Goal: Entertainment & Leisure: Consume media (video, audio)

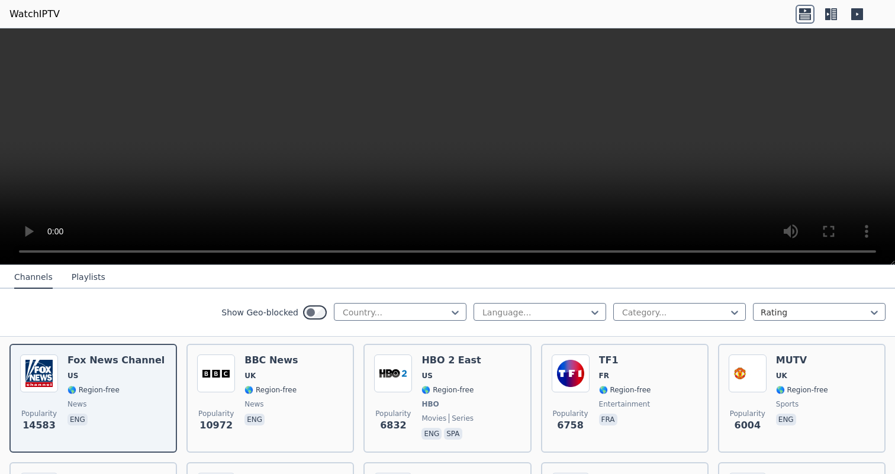
scroll to position [113, 0]
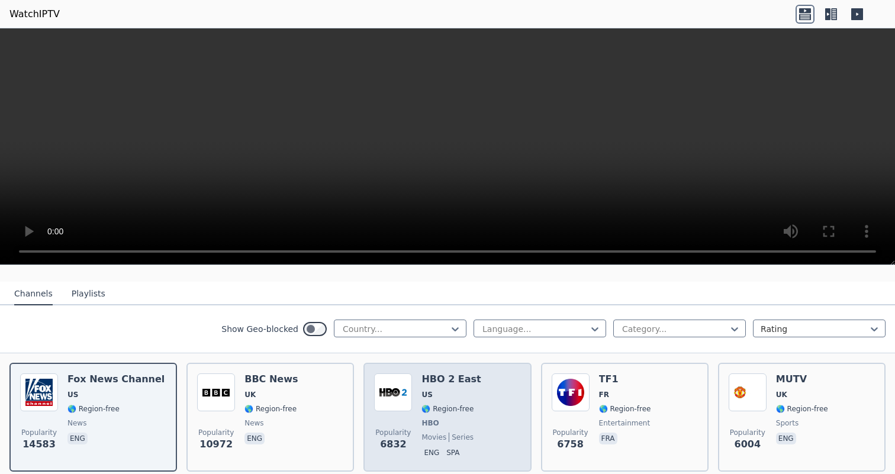
click at [397, 394] on img at bounding box center [393, 393] width 38 height 38
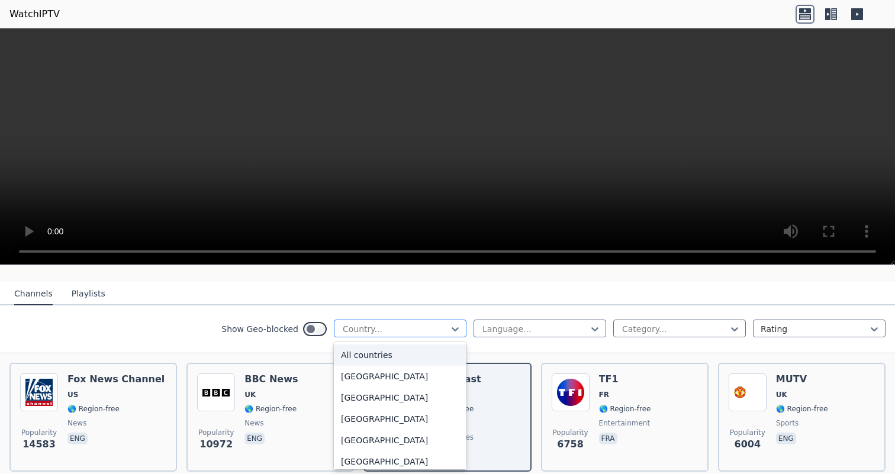
click at [397, 332] on div at bounding box center [396, 329] width 108 height 12
click at [169, 327] on div "Show Geo-blocked All countries, 1 of 206. 206 results available. Use Up and Dow…" at bounding box center [447, 330] width 895 height 48
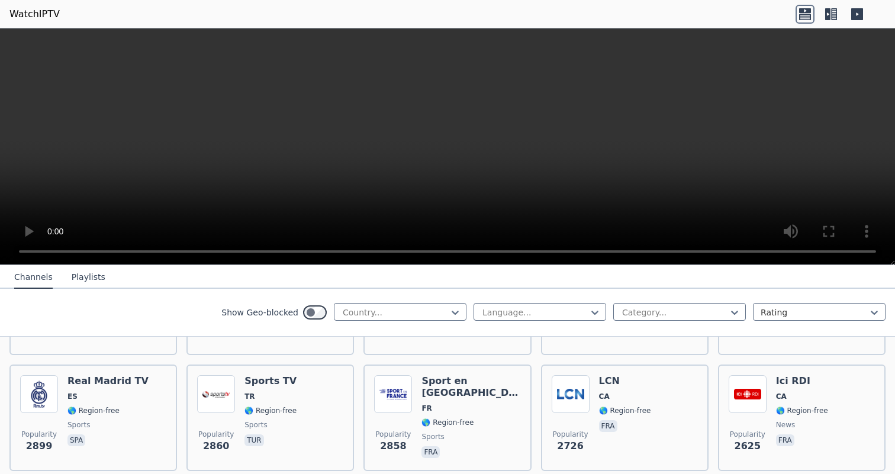
scroll to position [353, 0]
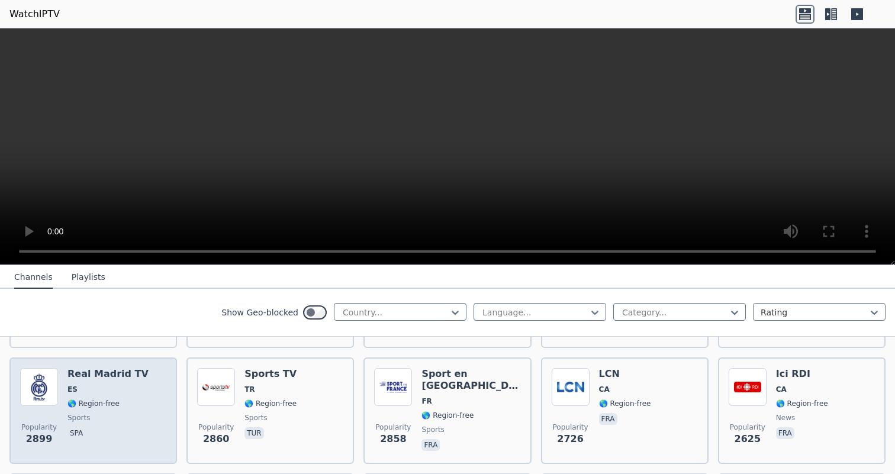
click at [107, 378] on h6 "Real Madrid TV" at bounding box center [107, 374] width 81 height 12
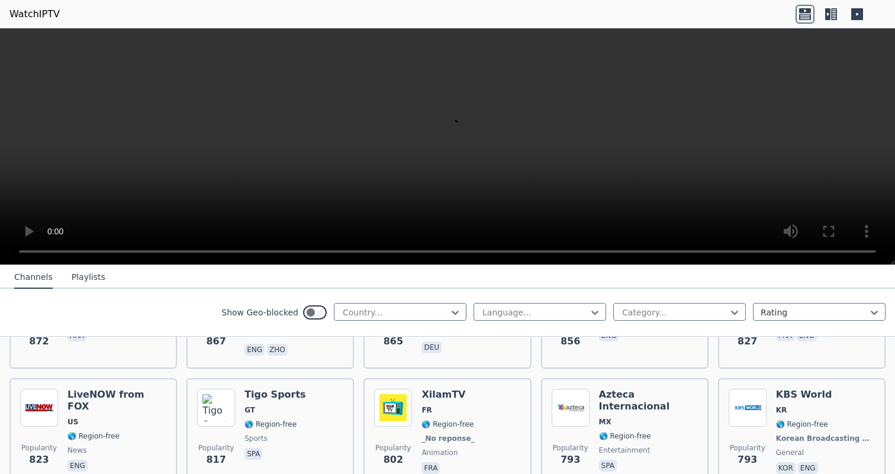
scroll to position [2110, 0]
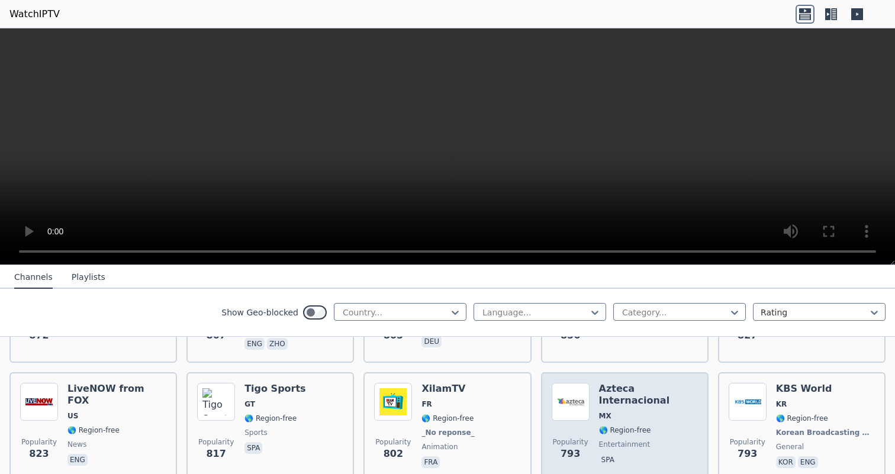
click at [576, 400] on img at bounding box center [571, 402] width 38 height 38
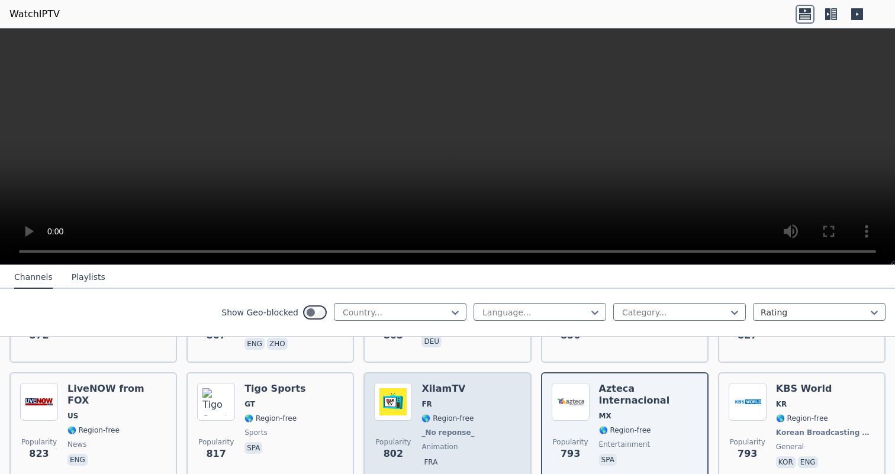
click at [462, 414] on span "🌎 Region-free" at bounding box center [448, 418] width 52 height 9
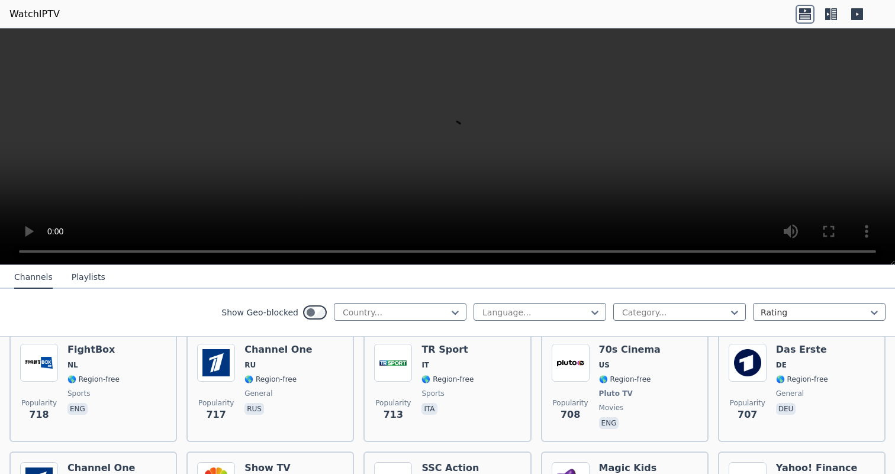
scroll to position [2595, 0]
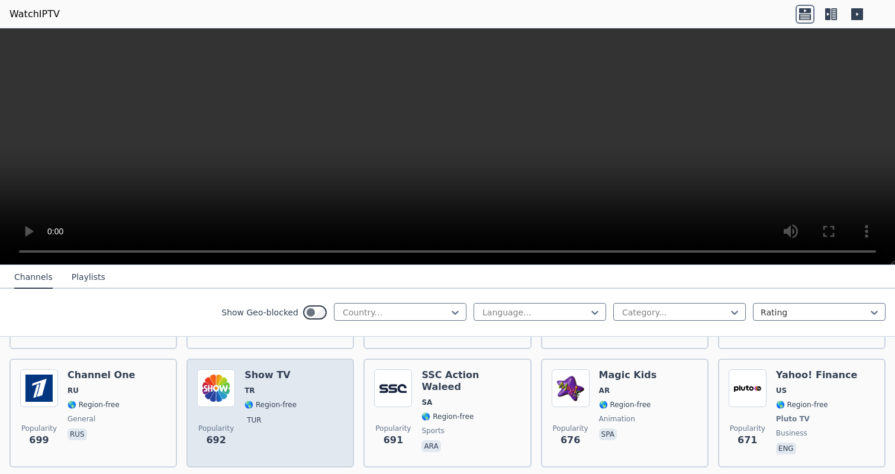
click at [323, 400] on div "Popularity 692 Show TV TR 🌎 Region-free tur" at bounding box center [270, 413] width 146 height 88
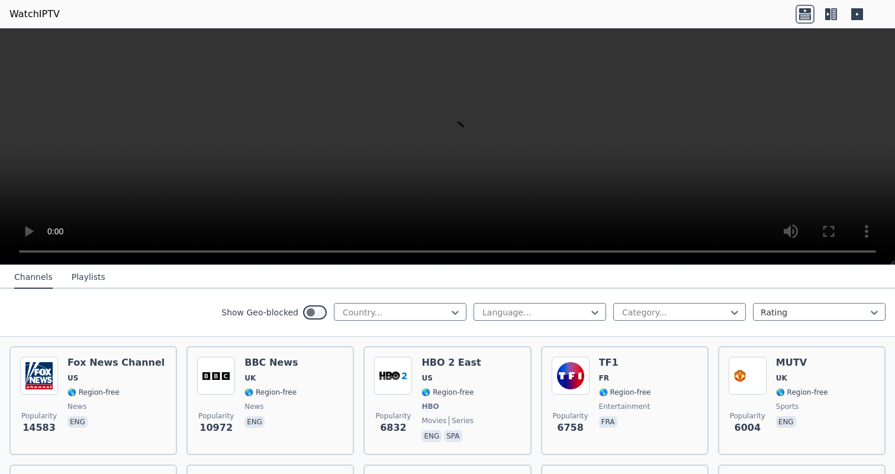
scroll to position [131, 0]
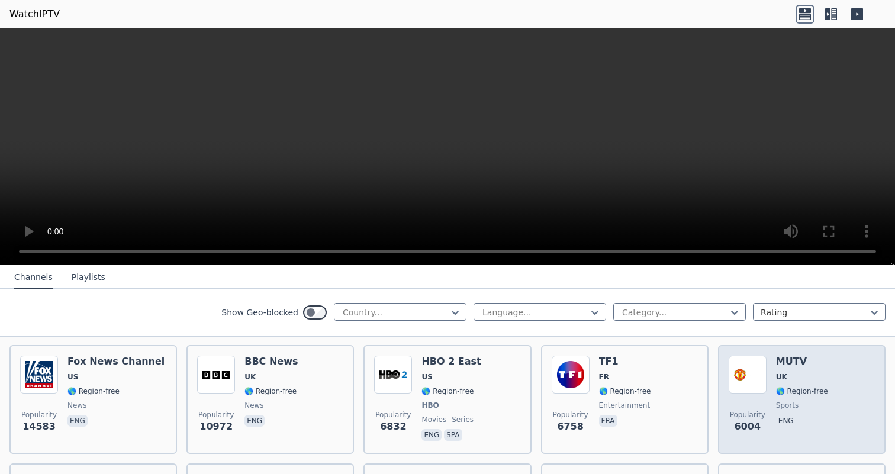
click at [760, 408] on span "Popularity 6004" at bounding box center [748, 422] width 38 height 38
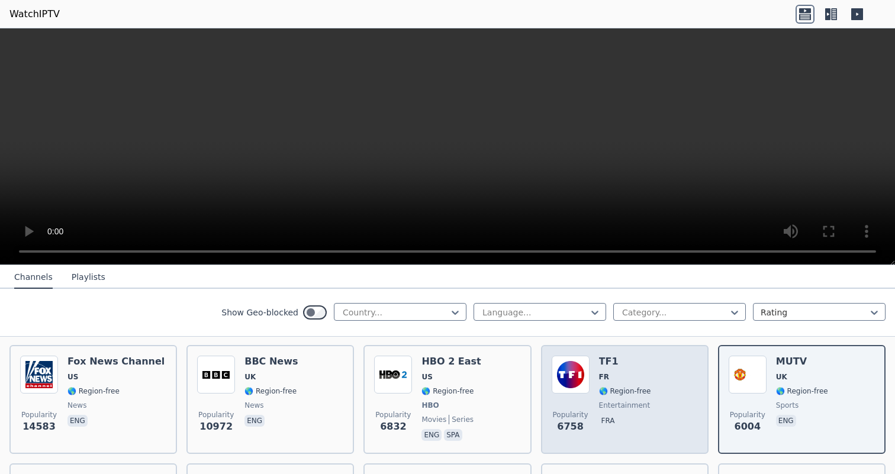
click at [615, 410] on span "entertainment" at bounding box center [625, 405] width 52 height 9
